Goal: Task Accomplishment & Management: Manage account settings

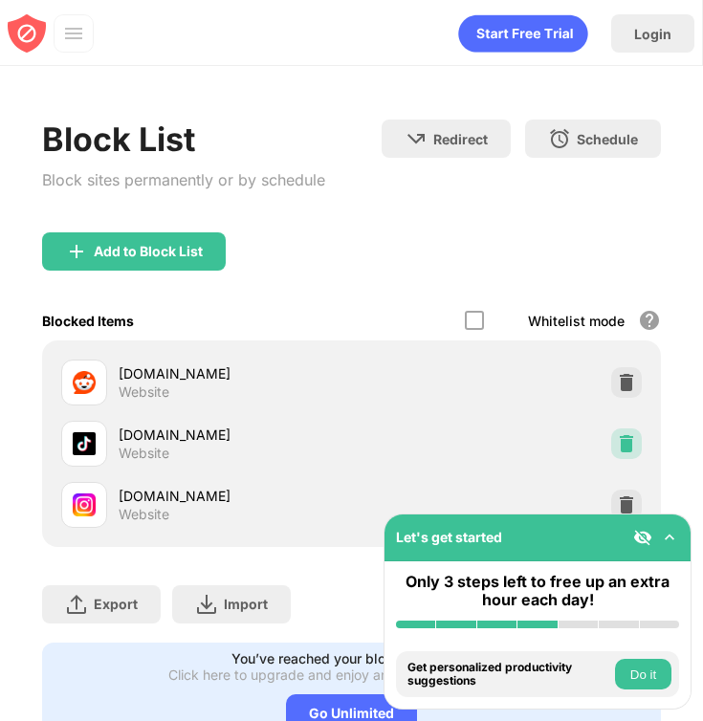
click at [628, 444] on img at bounding box center [626, 443] width 19 height 19
